Goal: Communication & Community: Connect with others

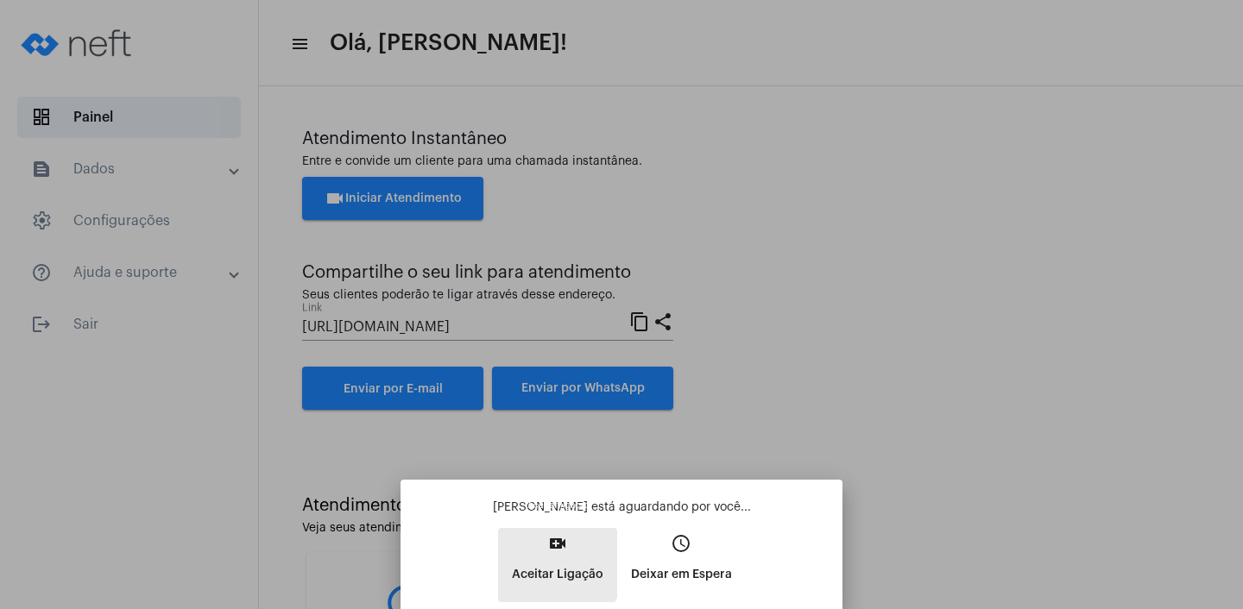
click at [532, 557] on button "video_call Aceitar Ligação" at bounding box center [557, 565] width 119 height 74
